Goal: Transaction & Acquisition: Purchase product/service

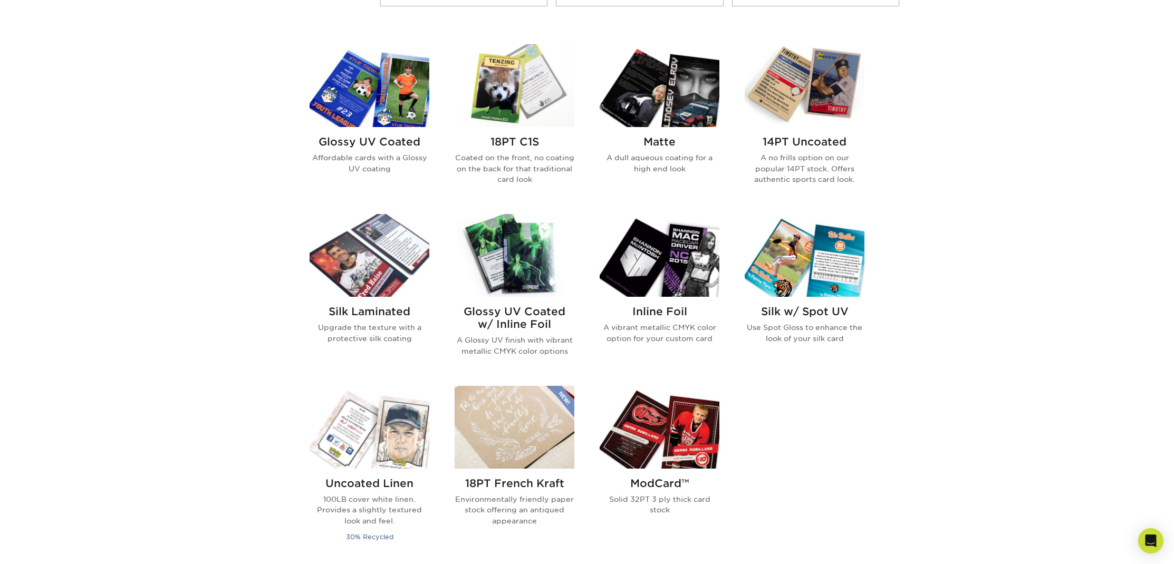
scroll to position [492, 0]
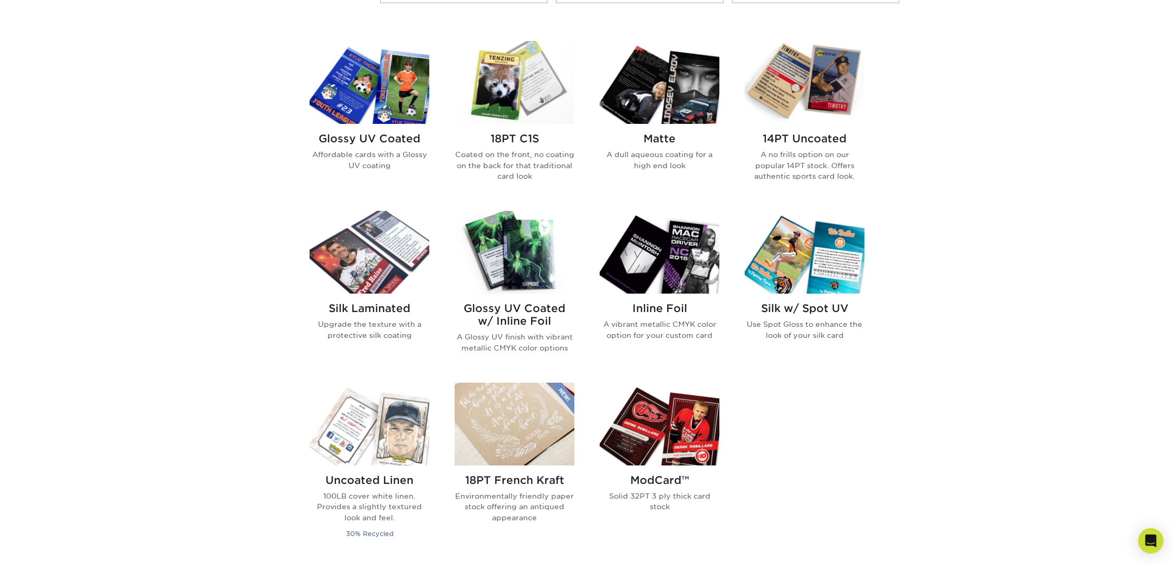
click at [370, 138] on h2 "Glossy UV Coated" at bounding box center [370, 138] width 120 height 13
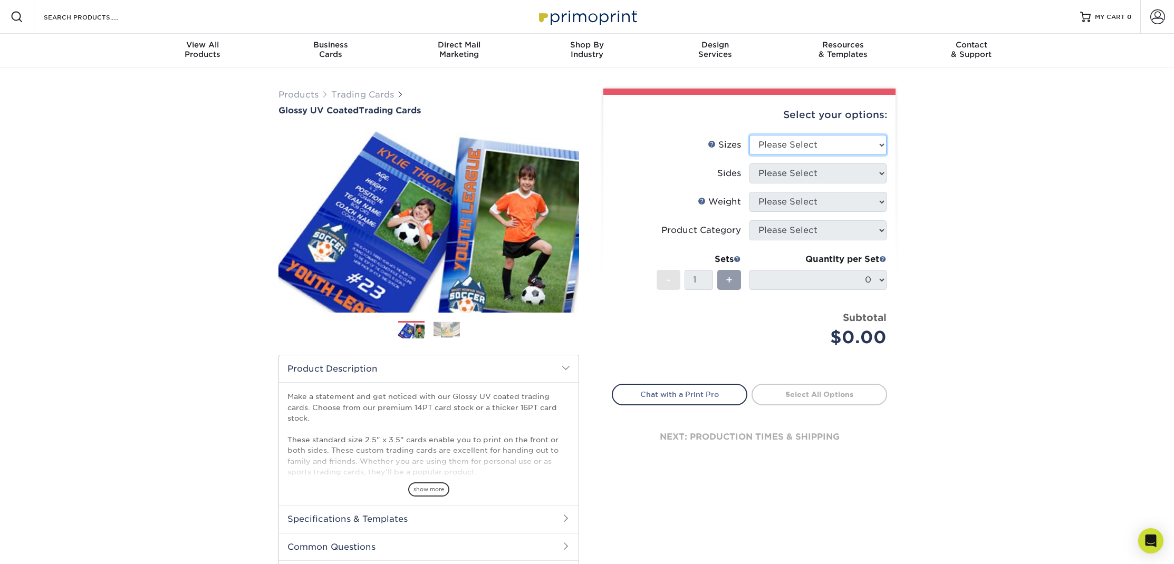
select select "2.50x3.50"
select select "13abbda7-1d64-4f25-8bb2-c179b224825d"
select select "14PT"
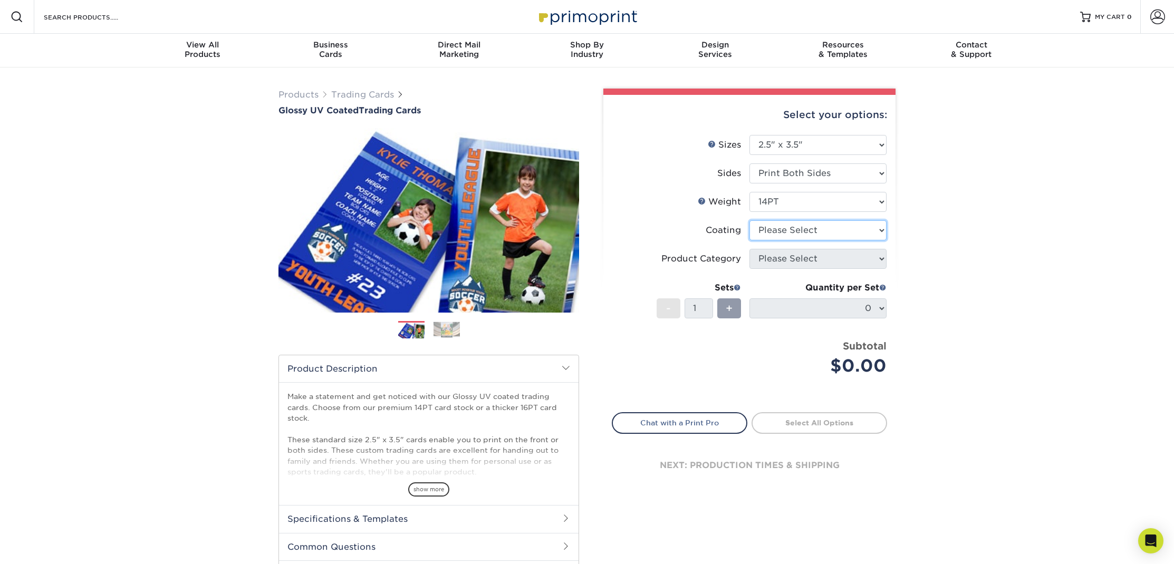
select select "1e8116af-acfc-44b1-83dc-8181aa338834"
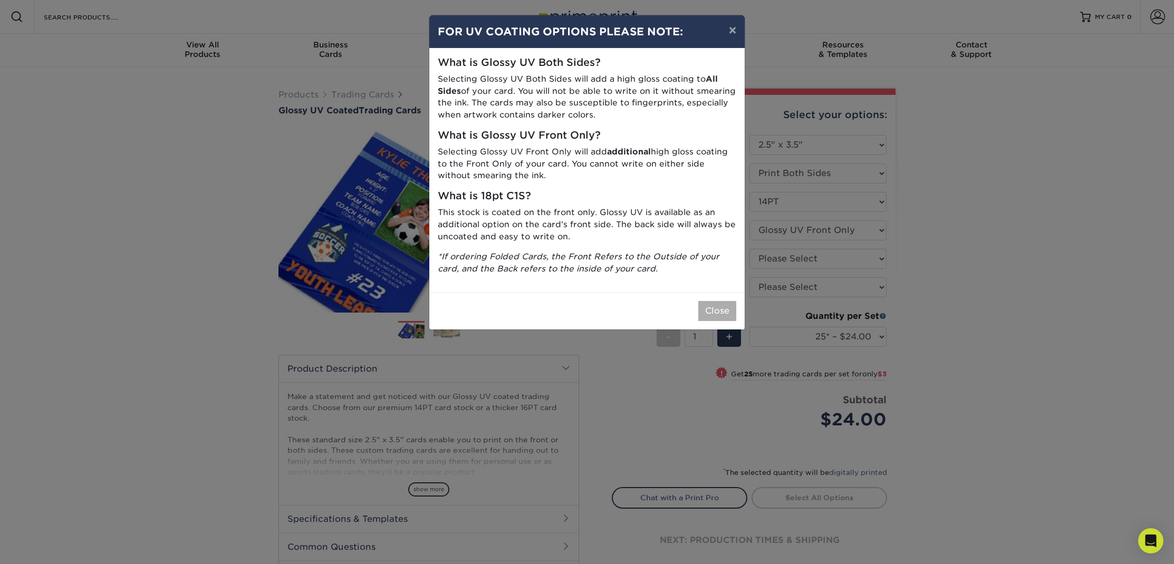
click at [716, 311] on button "Close" at bounding box center [717, 311] width 38 height 20
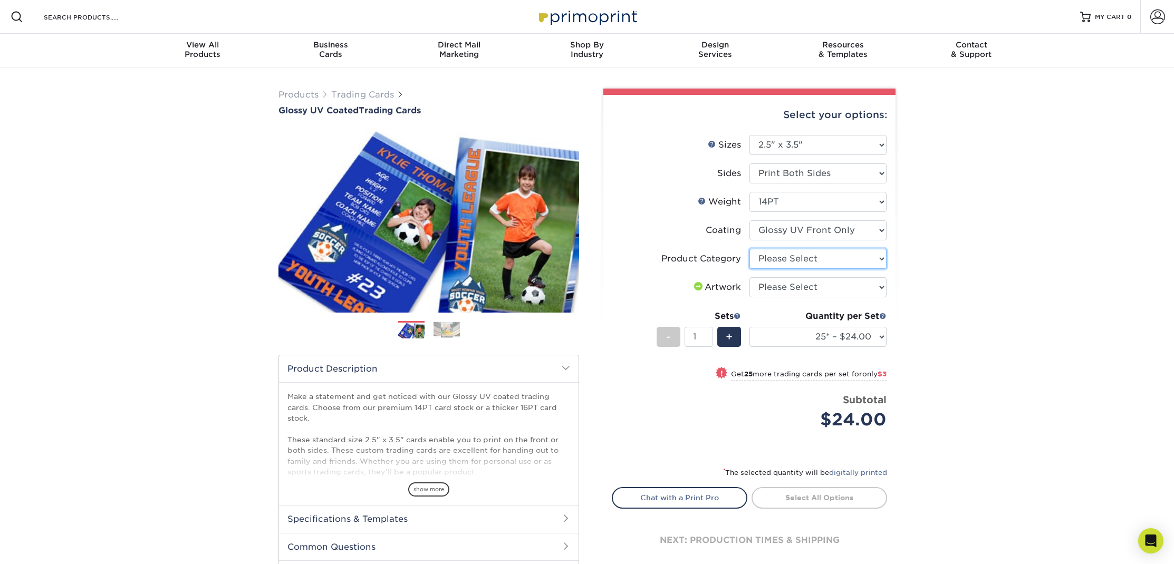
select select "c2f9bce9-36c2-409d-b101-c29d9d031e18"
select select "design"
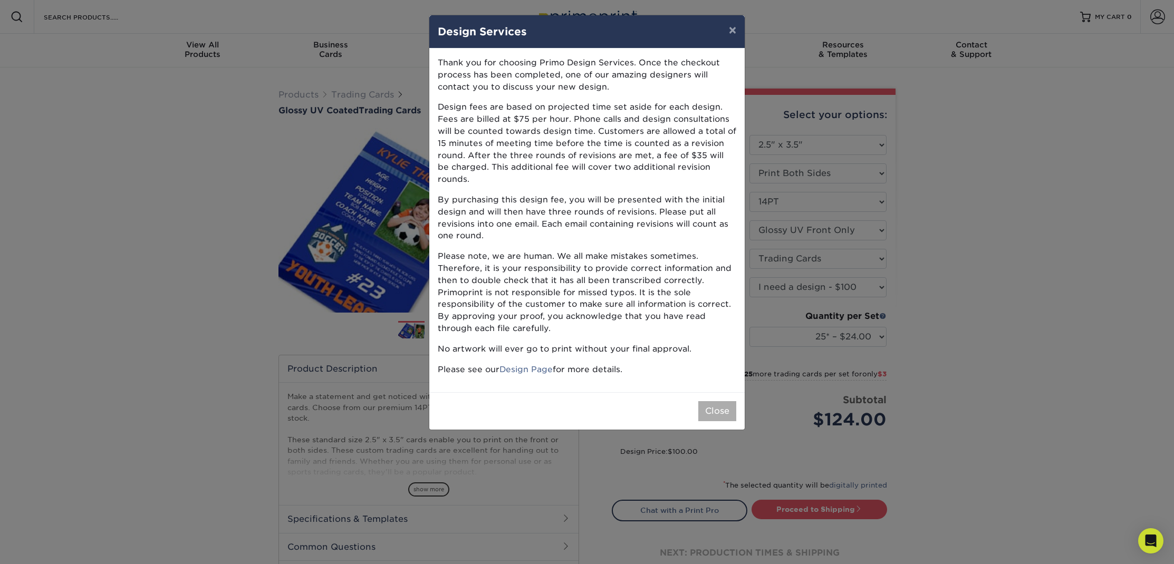
click at [714, 401] on button "Close" at bounding box center [717, 411] width 38 height 20
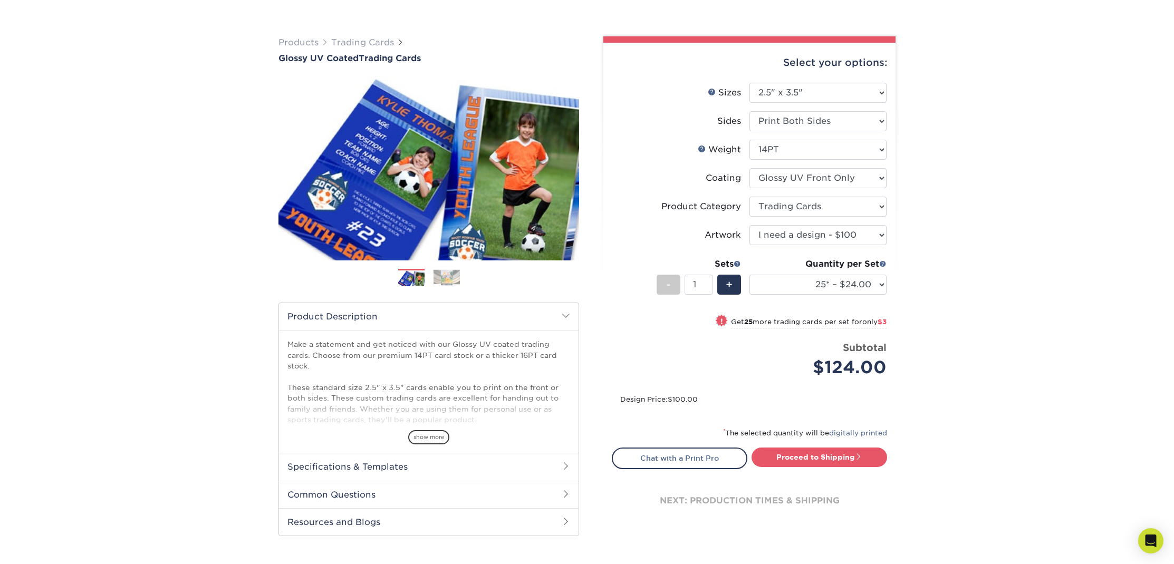
scroll to position [73, 0]
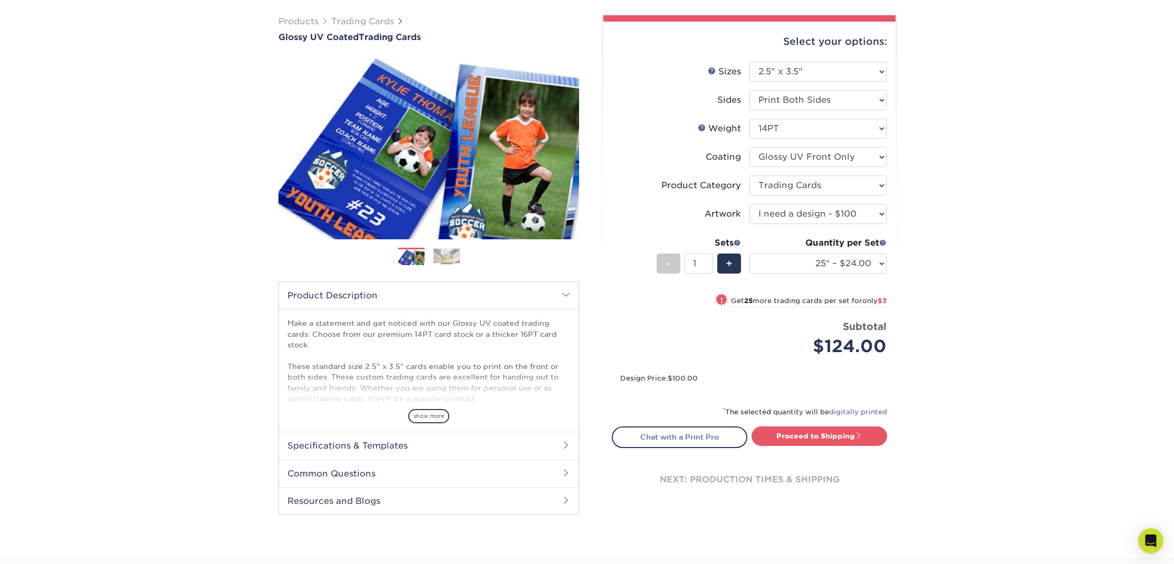
click at [427, 415] on span "show more" at bounding box center [428, 416] width 41 height 14
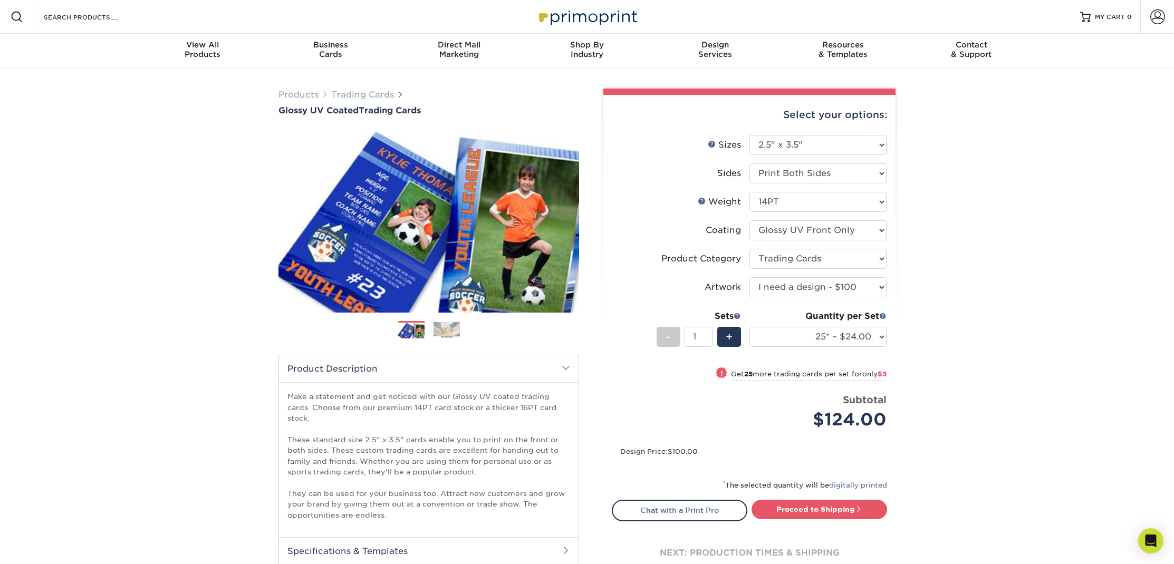
scroll to position [0, 0]
